Goal: Information Seeking & Learning: Learn about a topic

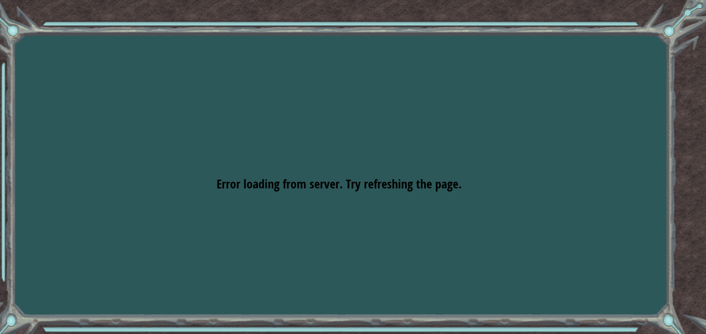
click at [314, 138] on div "Goals Error loading from server. Try refreshing the page. You'll need to join a…" at bounding box center [353, 167] width 706 height 334
